Goal: Task Accomplishment & Management: Use online tool/utility

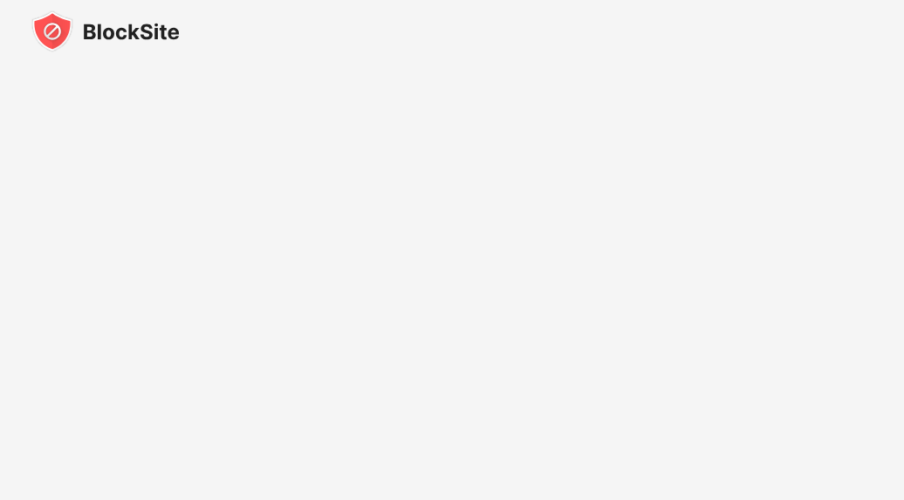
click at [880, 38] on div at bounding box center [452, 31] width 904 height 63
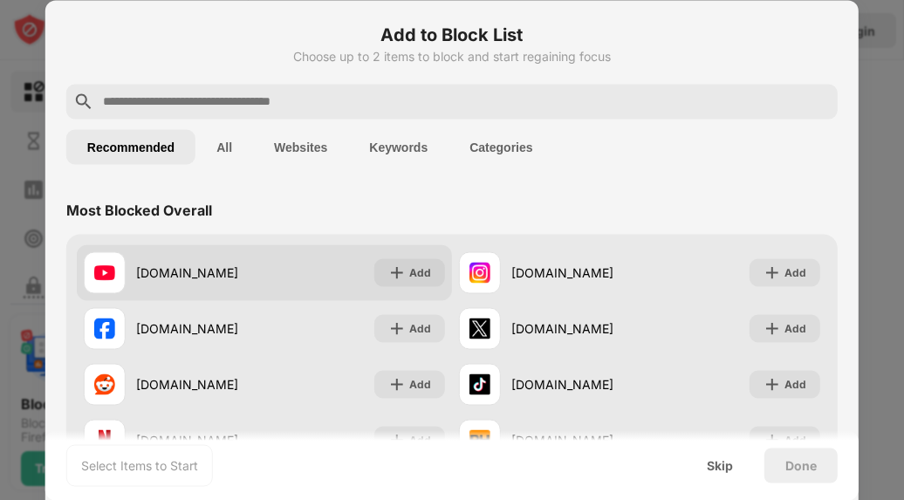
click at [266, 271] on div "[DOMAIN_NAME] Add" at bounding box center [264, 272] width 375 height 56
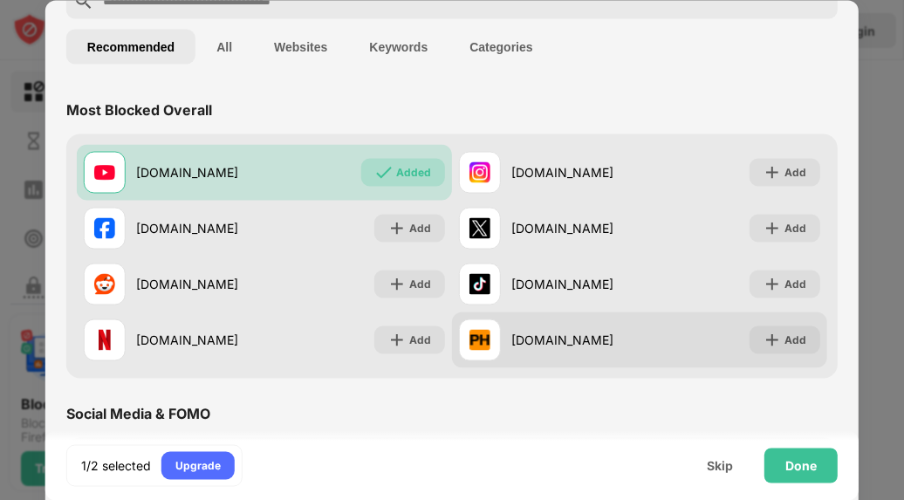
scroll to position [87, 0]
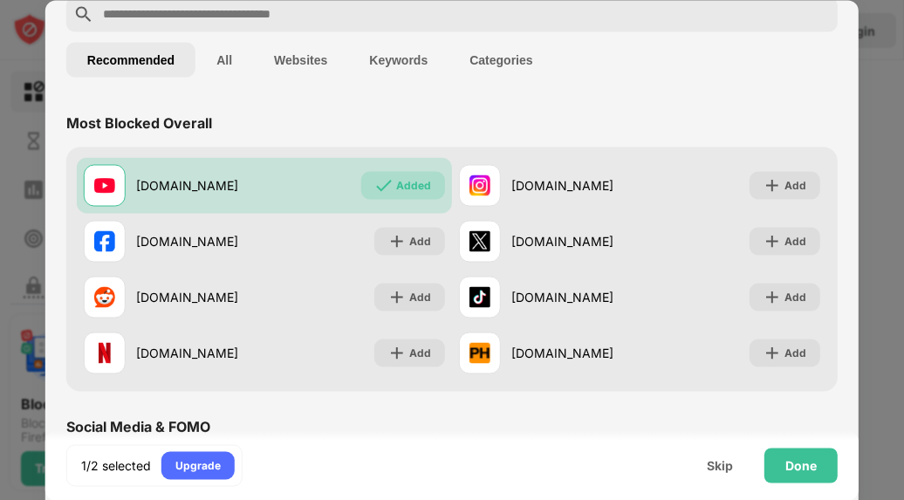
click at [439, 8] on input "text" at bounding box center [465, 13] width 729 height 21
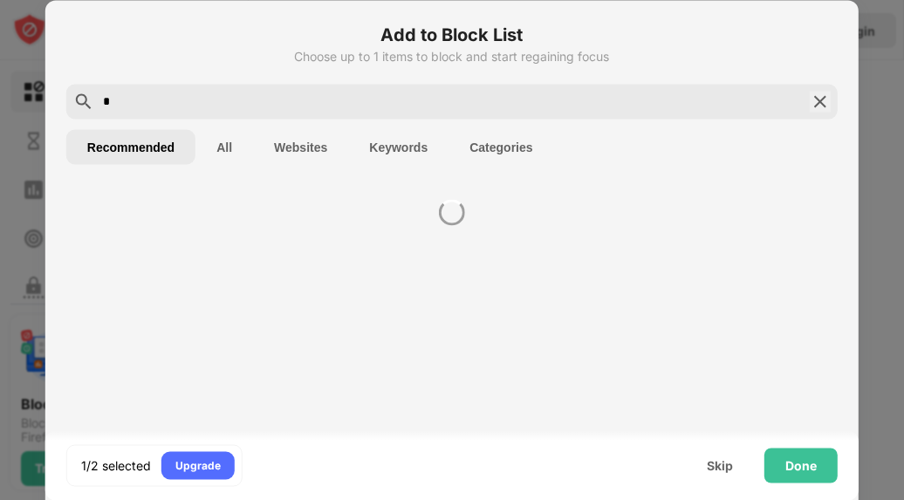
scroll to position [0, 0]
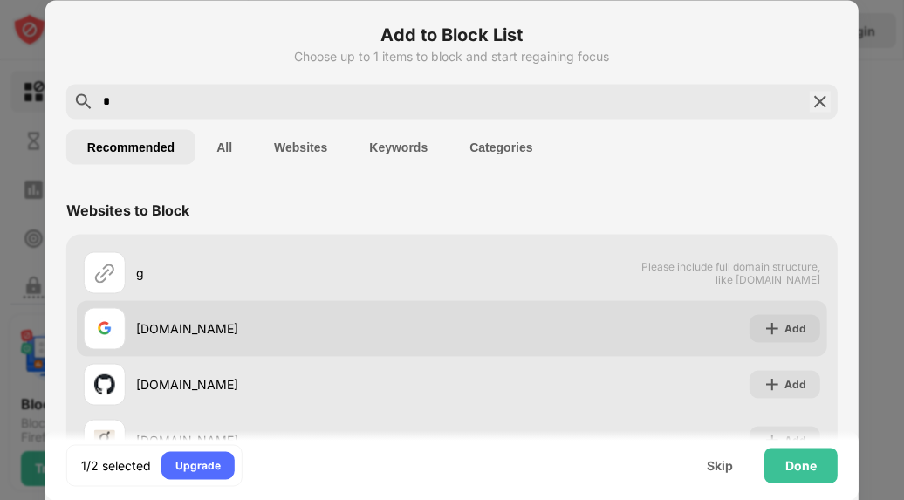
type input "*"
click at [343, 324] on div "[DOMAIN_NAME]" at bounding box center [294, 328] width 316 height 18
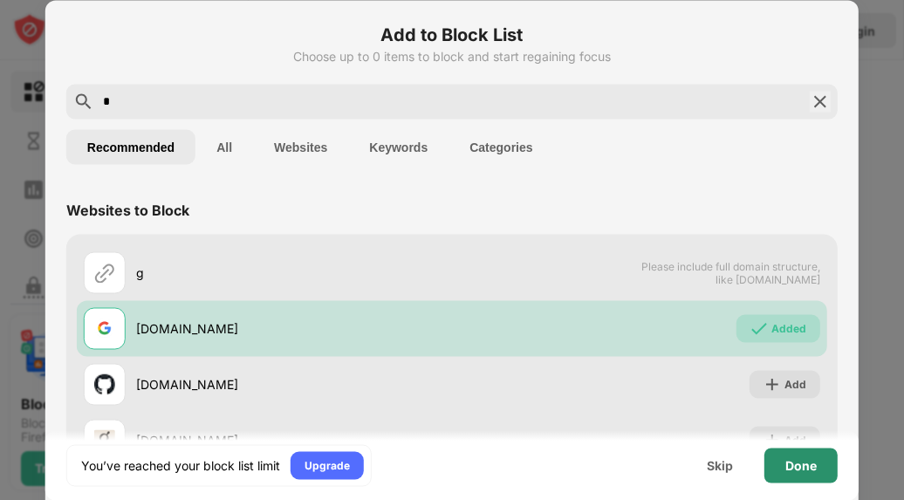
click at [797, 469] on div "Done" at bounding box center [800, 465] width 31 height 14
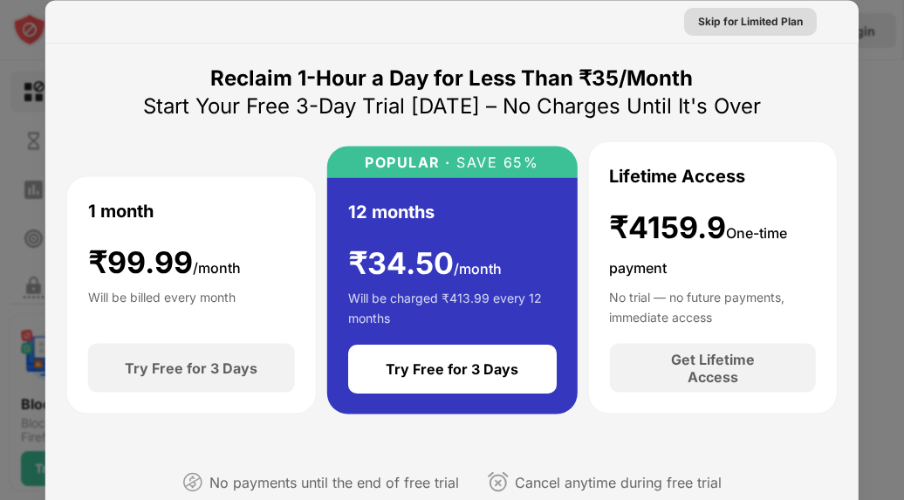
click at [743, 17] on div "Skip for Limited Plan" at bounding box center [750, 20] width 105 height 17
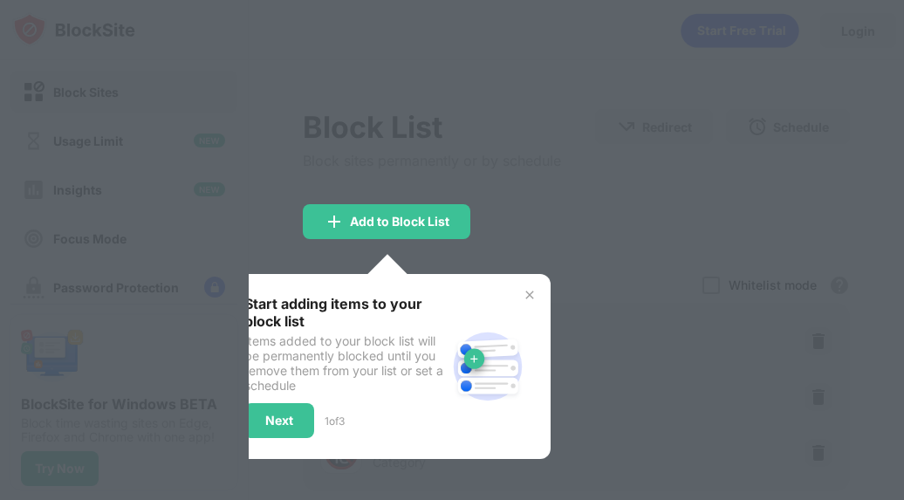
click at [523, 291] on img at bounding box center [530, 295] width 14 height 14
